Goal: Transaction & Acquisition: Purchase product/service

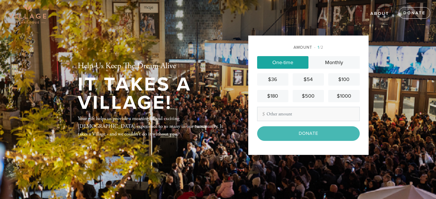
click at [339, 81] on div "$100" at bounding box center [344, 80] width 27 height 8
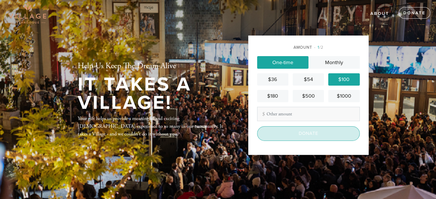
click at [314, 133] on input "Donate" at bounding box center [308, 134] width 103 height 14
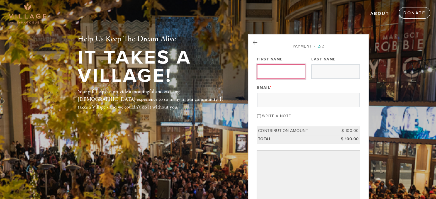
click at [291, 74] on input "First Name" at bounding box center [281, 72] width 48 height 14
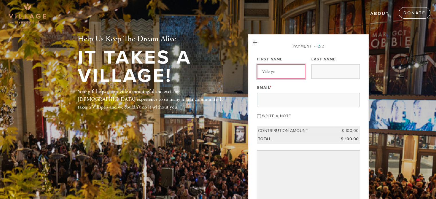
type input "Valerya"
type input "[PERSON_NAME]"
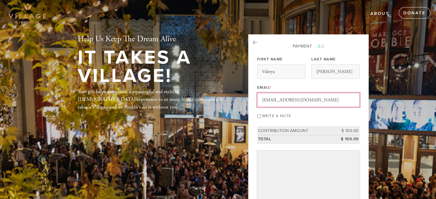
type input "[EMAIL_ADDRESS][DOMAIN_NAME]"
click at [259, 117] on input "Write a note" at bounding box center [259, 116] width 4 height 4
checkbox input "true"
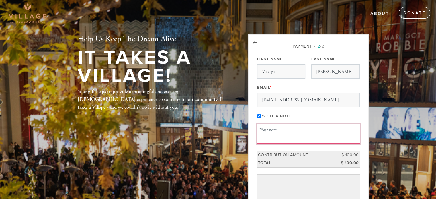
click at [264, 129] on textarea "Message or dedication" at bounding box center [308, 134] width 103 height 20
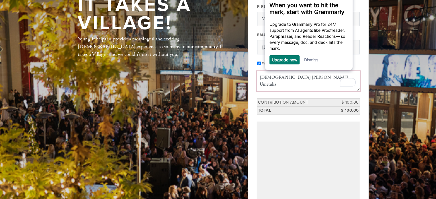
scroll to position [53, 0]
type textarea "[DEMOGRAPHIC_DATA] [PERSON_NAME] Umetuka"
click at [315, 61] on link "Dismiss" at bounding box center [311, 59] width 14 height 5
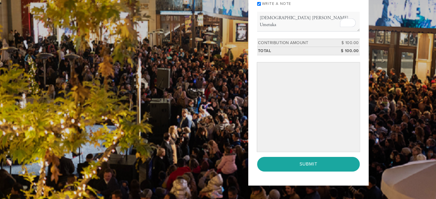
scroll to position [124, 0]
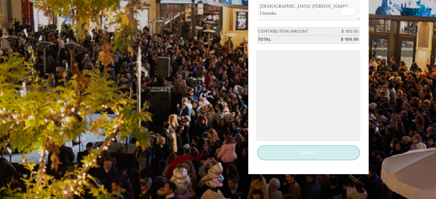
click at [315, 147] on input "Submit" at bounding box center [308, 153] width 103 height 14
